Goal: Task Accomplishment & Management: Use online tool/utility

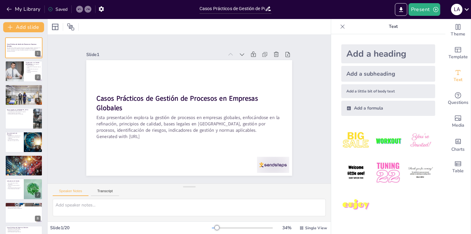
type input "Casos Prácticos de Gestión de Procesos en Empresas Globales y su Aplicación en …"
click at [11, 75] on div at bounding box center [14, 72] width 32 height 22
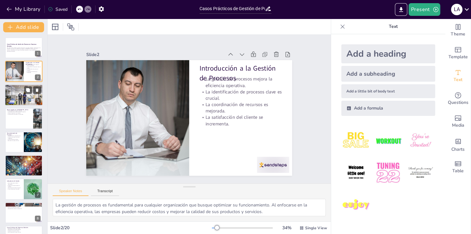
click at [10, 97] on div at bounding box center [24, 94] width 38 height 23
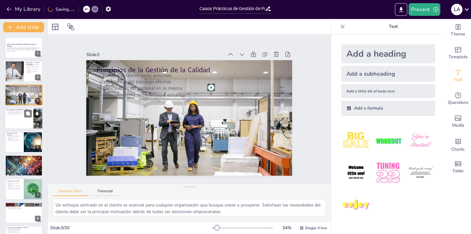
click at [14, 119] on div at bounding box center [24, 119] width 38 height 22
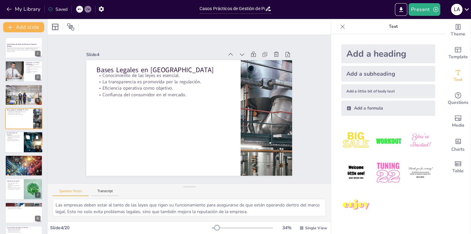
click at [16, 145] on div at bounding box center [24, 143] width 38 height 22
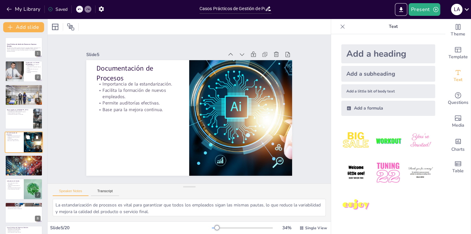
scroll to position [9, 0]
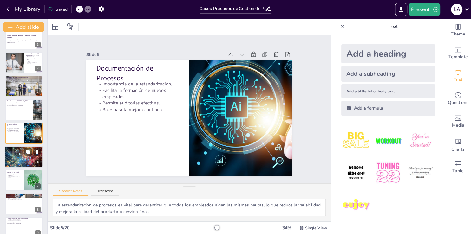
click at [15, 158] on div at bounding box center [24, 157] width 38 height 22
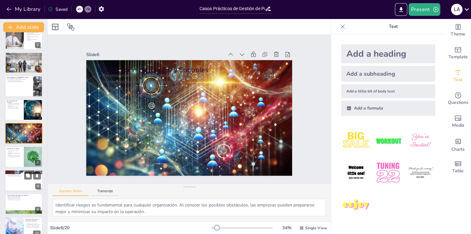
click at [17, 184] on div at bounding box center [24, 181] width 38 height 22
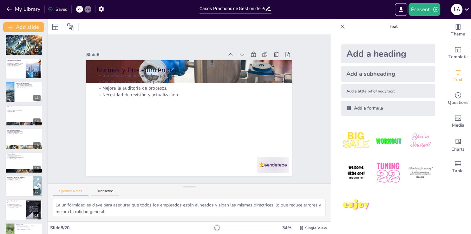
scroll to position [277, 0]
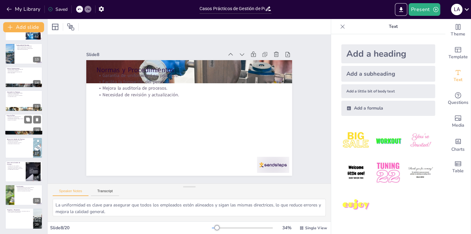
click at [21, 124] on div at bounding box center [24, 125] width 38 height 22
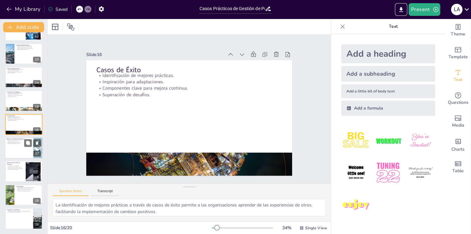
click at [24, 155] on div at bounding box center [24, 148] width 38 height 22
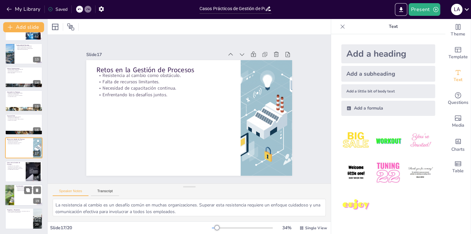
click at [21, 199] on div at bounding box center [24, 195] width 38 height 22
type textarea "La gestión de procesos es un factor determinante para la competitividad de las …"
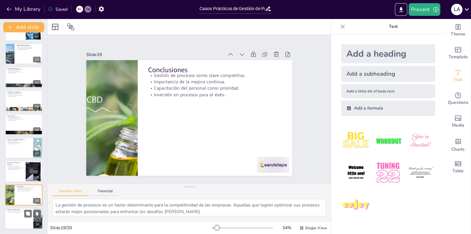
click at [14, 227] on div at bounding box center [24, 219] width 38 height 22
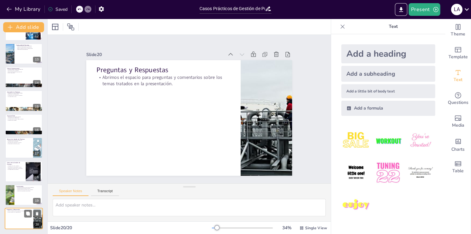
scroll to position [277, 0]
click at [399, 11] on icon "Export to PowerPoint" at bounding box center [401, 9] width 7 height 7
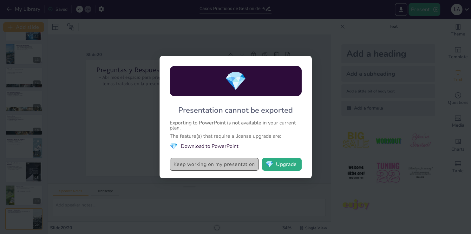
click at [220, 165] on button "Keep working on my presentation" at bounding box center [214, 164] width 89 height 13
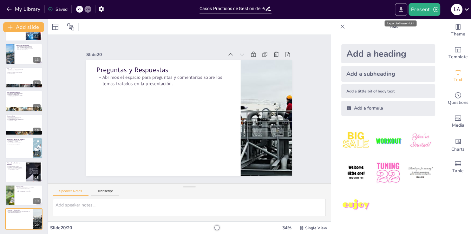
click at [399, 10] on icon "Export to PowerPoint" at bounding box center [401, 9] width 7 height 7
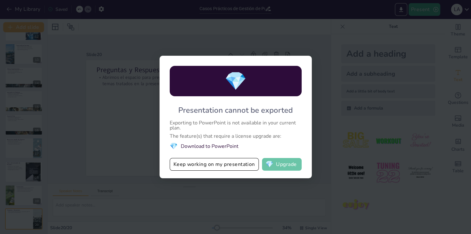
click at [290, 166] on button "💎 Upgrade" at bounding box center [282, 164] width 40 height 13
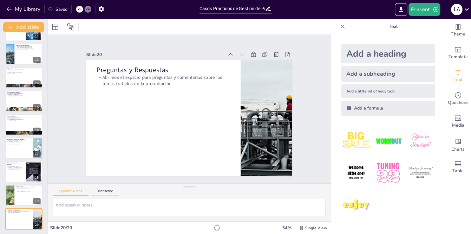
click at [339, 26] on icon at bounding box center [342, 26] width 6 height 6
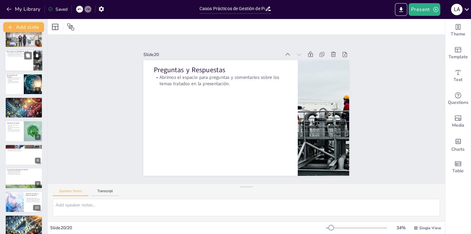
scroll to position [0, 0]
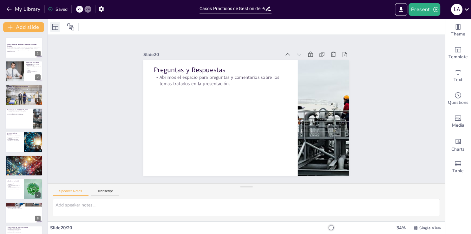
click at [56, 30] on icon at bounding box center [55, 27] width 8 height 8
click at [72, 27] on icon at bounding box center [71, 27] width 8 height 8
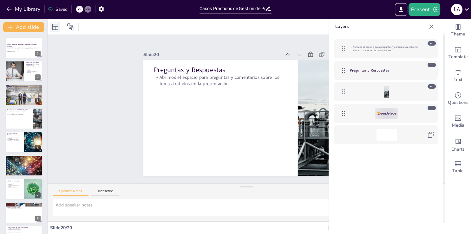
click at [58, 28] on icon at bounding box center [55, 27] width 8 height 8
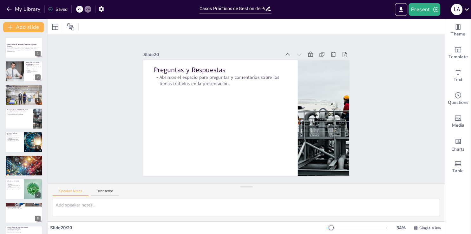
click at [468, 9] on icon at bounding box center [466, 9] width 9 height 9
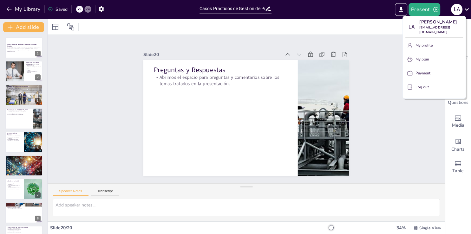
click at [468, 9] on div at bounding box center [235, 117] width 471 height 234
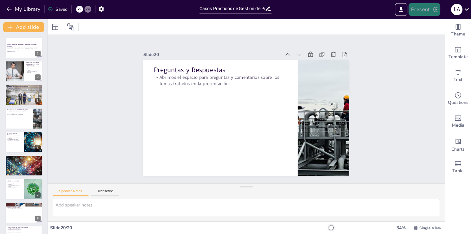
click at [426, 9] on button "Present" at bounding box center [424, 9] width 32 height 13
click at [425, 22] on li "Preview presentation" at bounding box center [434, 23] width 50 height 10
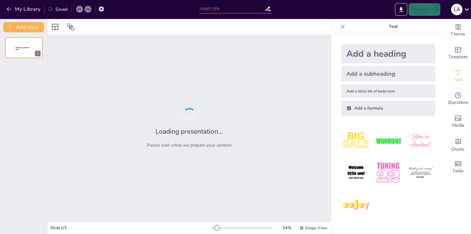
type input "Casos Prácticos de Gestión de Procesos en Empresas Globales y su Aplicación en …"
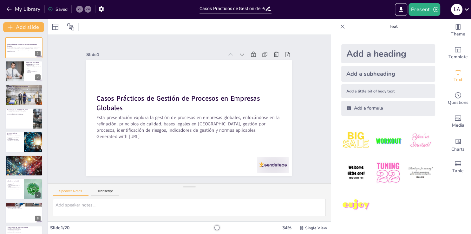
click at [337, 27] on div at bounding box center [342, 27] width 10 height 10
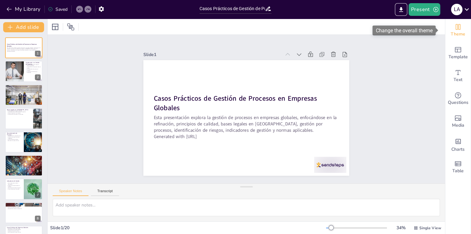
click at [453, 31] on span "Theme" at bounding box center [457, 34] width 15 height 7
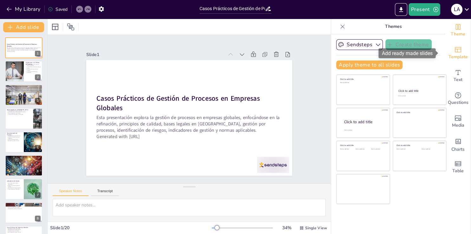
click at [445, 47] on div "Template" at bounding box center [457, 53] width 25 height 23
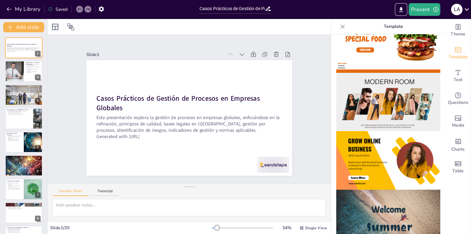
scroll to position [109, 0]
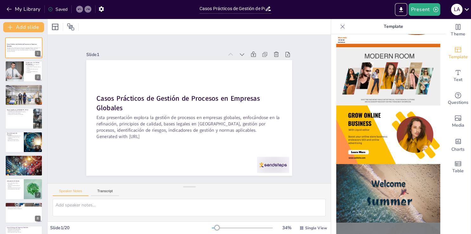
click at [356, 129] on img at bounding box center [388, 135] width 104 height 59
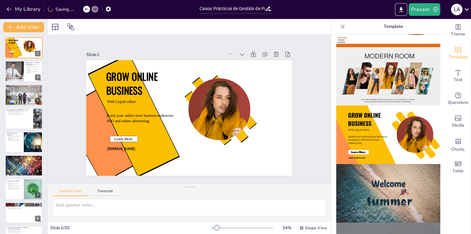
click at [347, 75] on img at bounding box center [388, 76] width 104 height 59
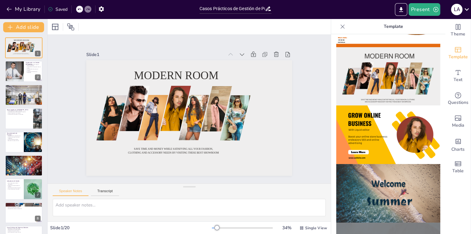
click at [370, 194] on img at bounding box center [388, 193] width 104 height 59
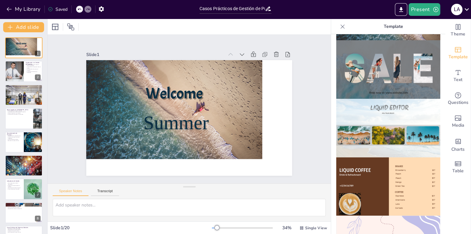
scroll to position [511, 0]
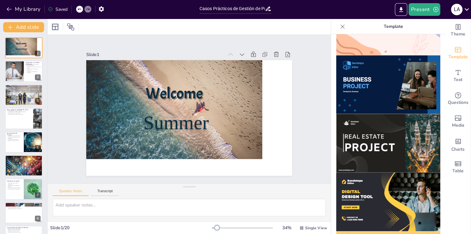
click at [362, 122] on img at bounding box center [388, 143] width 104 height 59
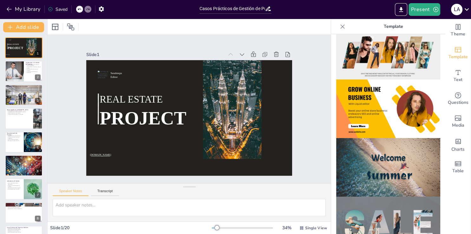
scroll to position [0, 0]
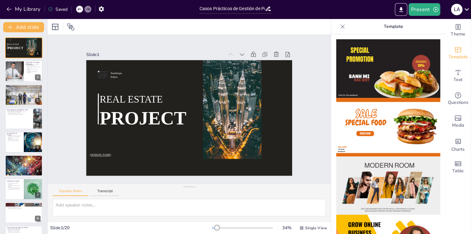
click at [339, 24] on icon at bounding box center [342, 26] width 6 height 6
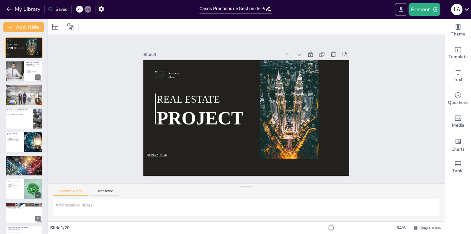
click at [401, 10] on icon "Export to PowerPoint" at bounding box center [401, 9] width 4 height 5
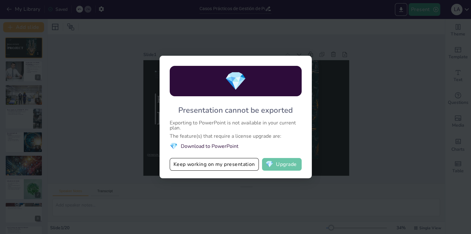
click at [288, 165] on button "💎 Upgrade" at bounding box center [282, 164] width 40 height 13
